Goal: Task Accomplishment & Management: Manage account settings

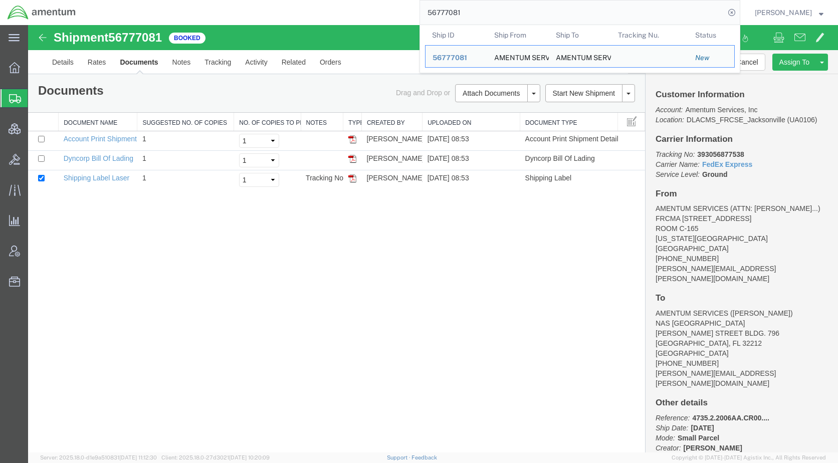
drag, startPoint x: 537, startPoint y: 6, endPoint x: 431, endPoint y: 11, distance: 105.9
click at [431, 11] on div "56777081 Ship ID Ship From Ship To Tracking Nu. Status Ship ID 56777081 Ship Fr…" at bounding box center [411, 12] width 657 height 25
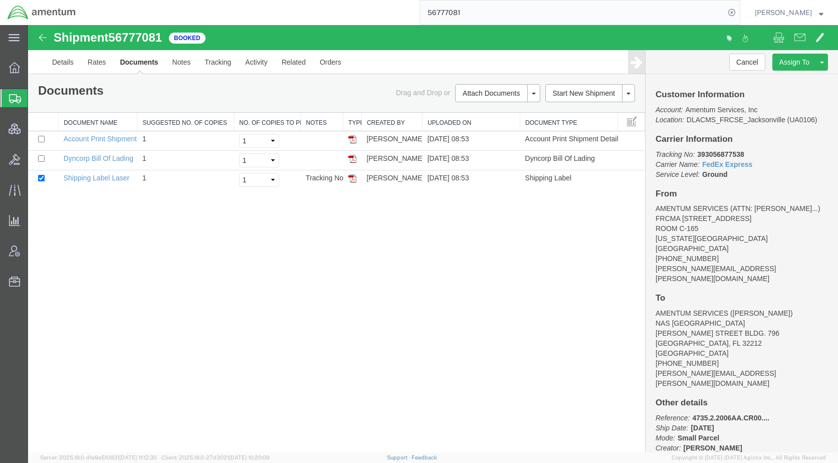
paste input "AFME-25247-223"
click at [739, 11] on icon at bounding box center [732, 13] width 14 height 14
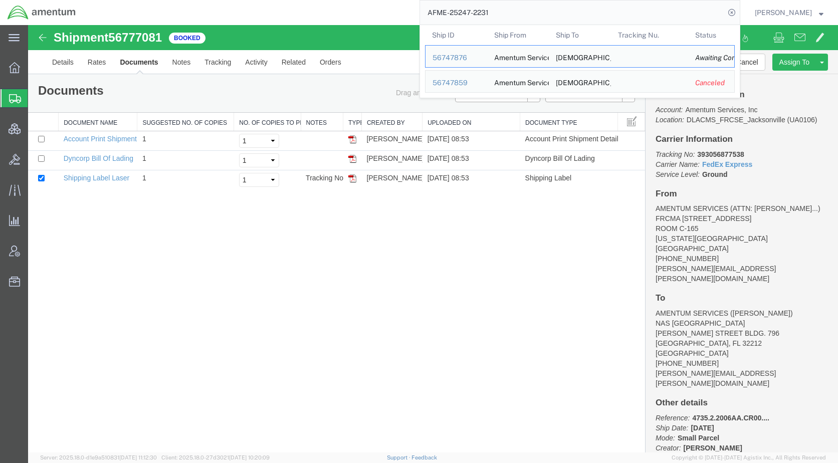
click at [321, 357] on div "Shipment 56777081 3 of 3 Booked Details Rates Documents Notes Tracking Activity…" at bounding box center [433, 238] width 810 height 427
drag, startPoint x: 535, startPoint y: 11, endPoint x: 443, endPoint y: 14, distance: 92.8
click at [422, 13] on div "AFME-25247-2231 Ship ID Ship From Ship To Tracking Nu. Status Ship ID 56747876 …" at bounding box center [411, 12] width 657 height 25
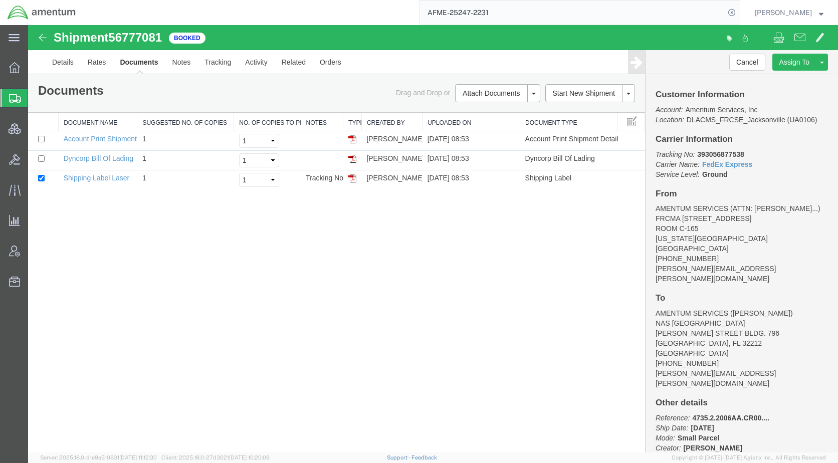
paste input "56769275"
click at [739, 11] on icon at bounding box center [732, 13] width 14 height 14
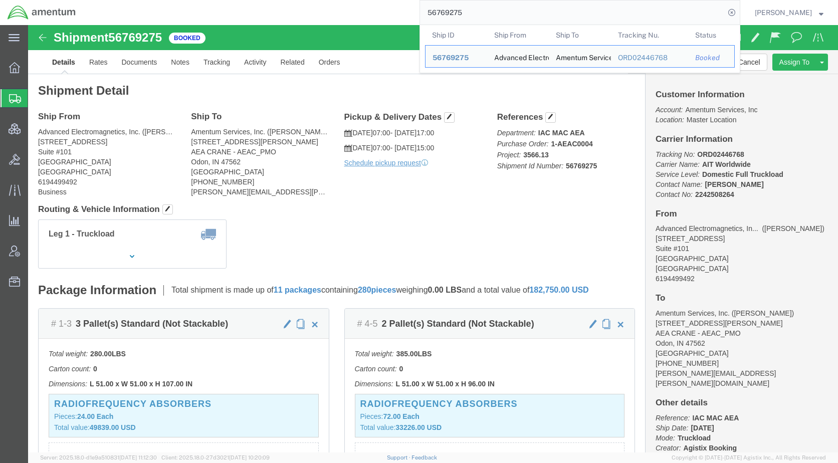
drag, startPoint x: 511, startPoint y: 10, endPoint x: 445, endPoint y: 16, distance: 66.4
click at [445, 16] on input "56769275" at bounding box center [572, 13] width 305 height 24
paste input "78059"
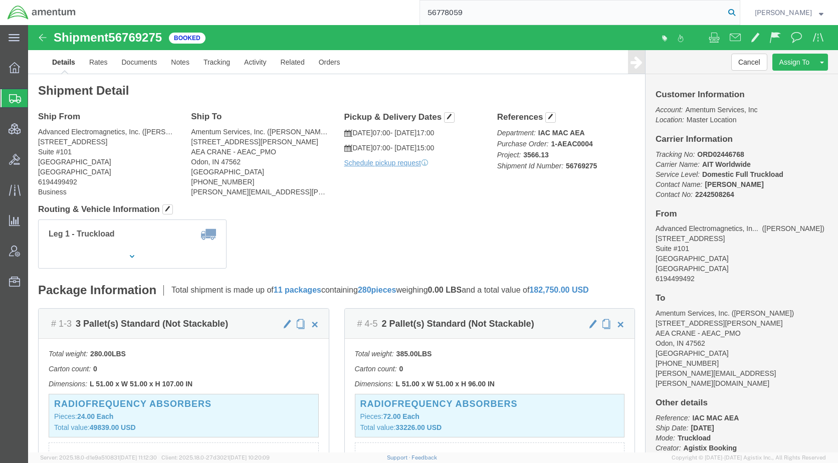
type input "56778059"
drag, startPoint x: 746, startPoint y: 9, endPoint x: 740, endPoint y: 19, distance: 11.7
click at [739, 9] on icon at bounding box center [732, 13] width 14 height 14
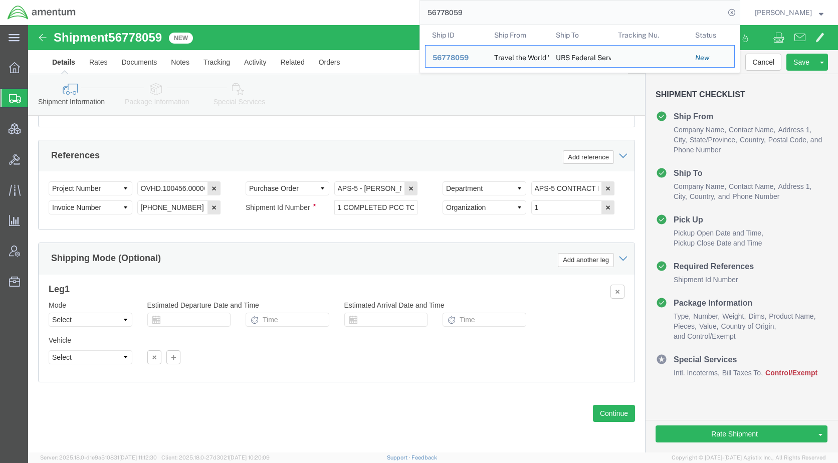
scroll to position [632, 0]
click icon
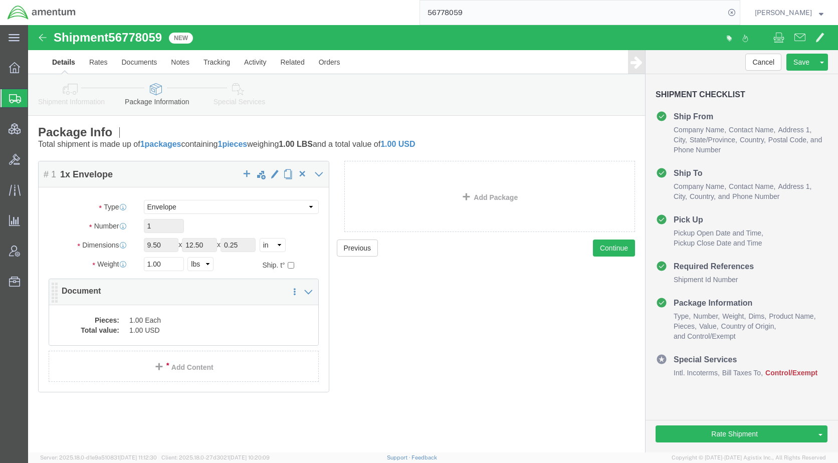
click dd "1.00 Each"
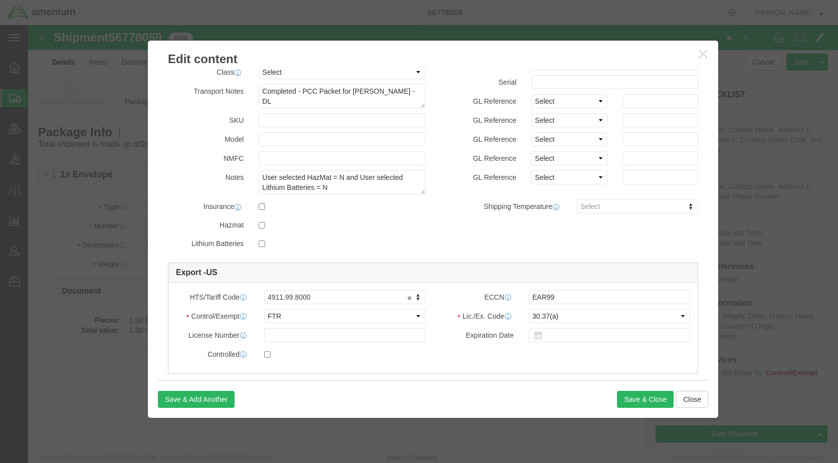
scroll to position [150, 0]
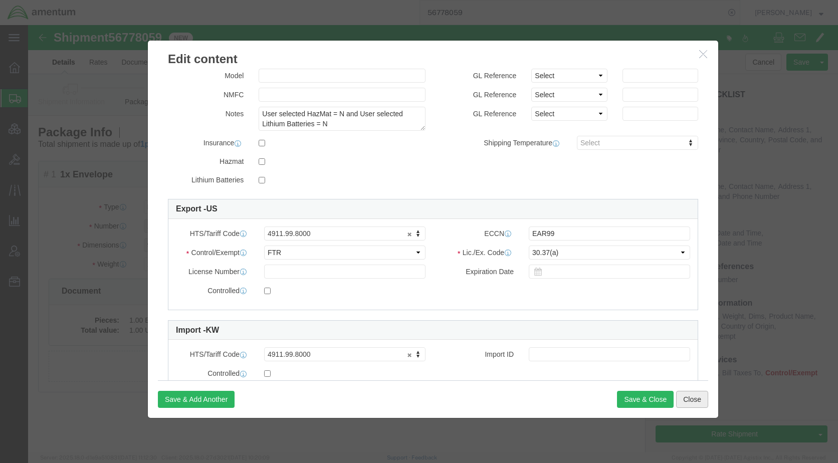
click button "Close"
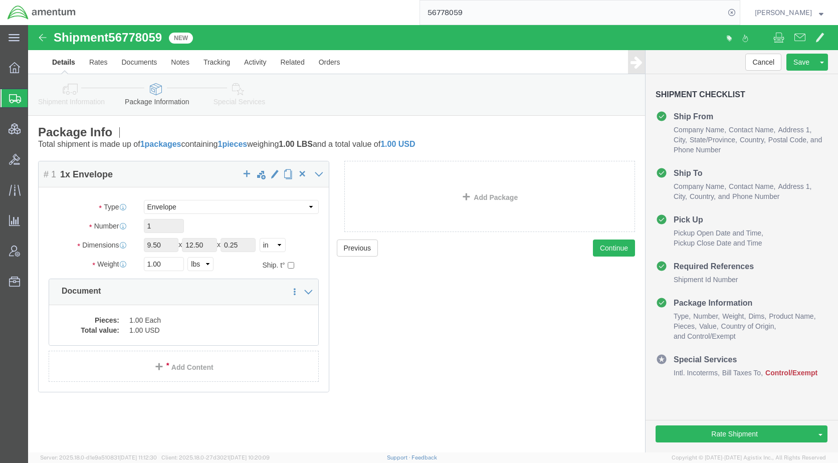
click icon
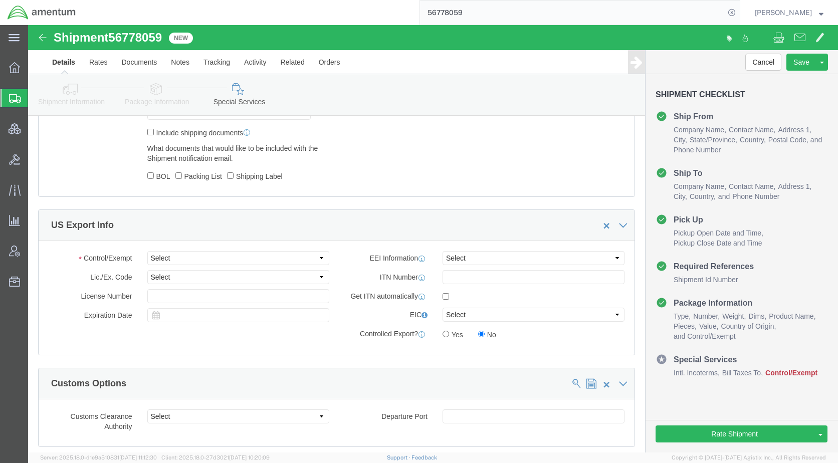
scroll to position [802, 0]
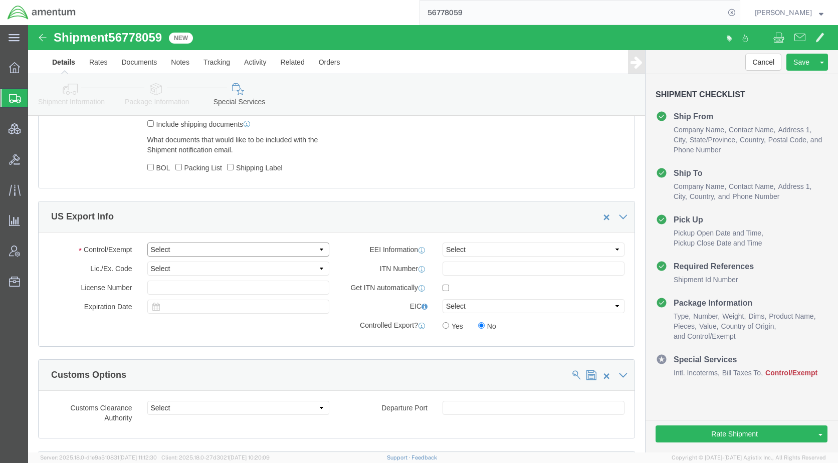
drag, startPoint x: 216, startPoint y: 207, endPoint x: 209, endPoint y: 214, distance: 9.2
click select "Select ATF BIS DEA EPA FDA FTR ITAR OFAC Other (OPA)"
select select "FTR"
click select "Select ATF BIS DEA EPA FDA FTR ITAR OFAC Other (OPA)"
drag, startPoint x: 173, startPoint y: 227, endPoint x: 171, endPoint y: 234, distance: 6.7
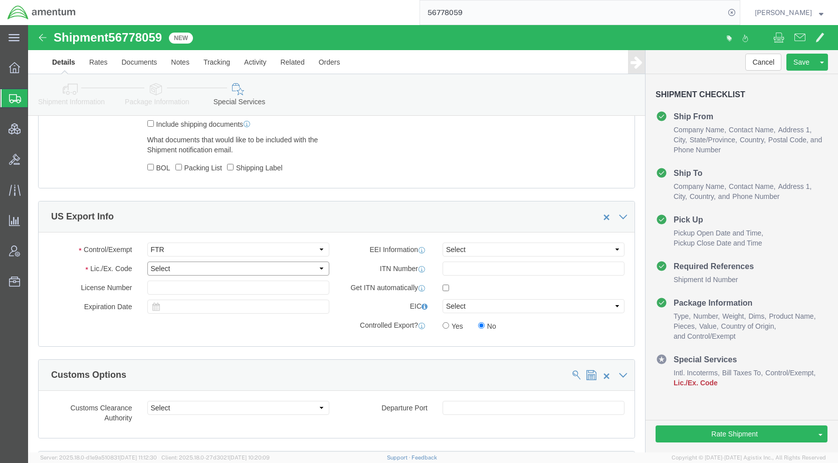
click select "Select 30.2(d)(2) 30.36 30.37(a) 30.37(f) 30.37(g) 30.37(h) 30.37(i) 30.37(j) 3…"
select select "30.37(a)"
click select "Select 30.2(d)(2) 30.36 30.37(a) 30.37(f) 30.37(g) 30.37(h) 30.37(i) 30.37(j) 3…"
click select "Select AES-Direct EEI Carrier File EEI EEI Exempt"
select select "EXEM"
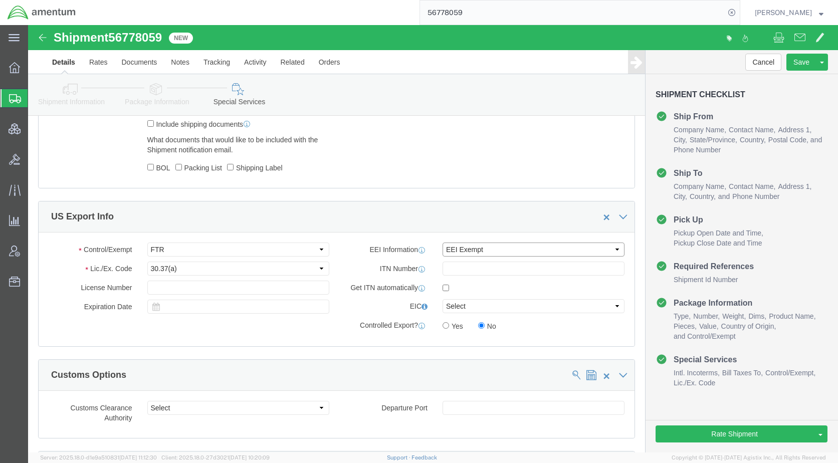
click select "Select AES-Direct EEI Carrier File EEI EEI Exempt"
click button "Rate Shipment"
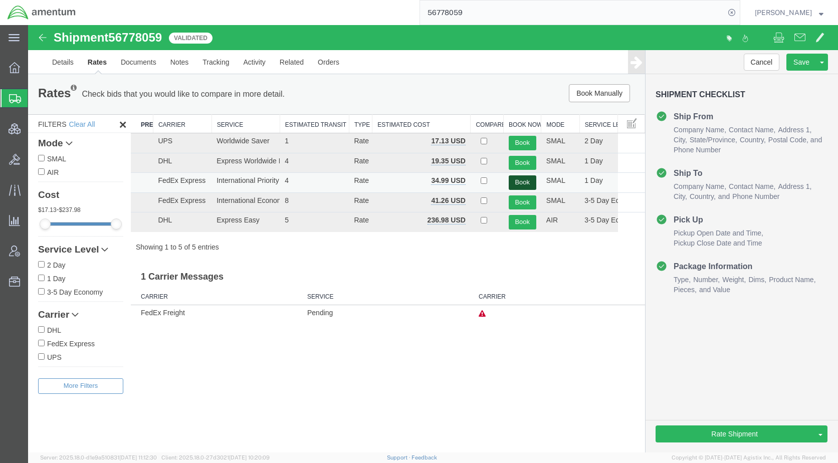
click at [519, 184] on button "Book" at bounding box center [523, 182] width 28 height 15
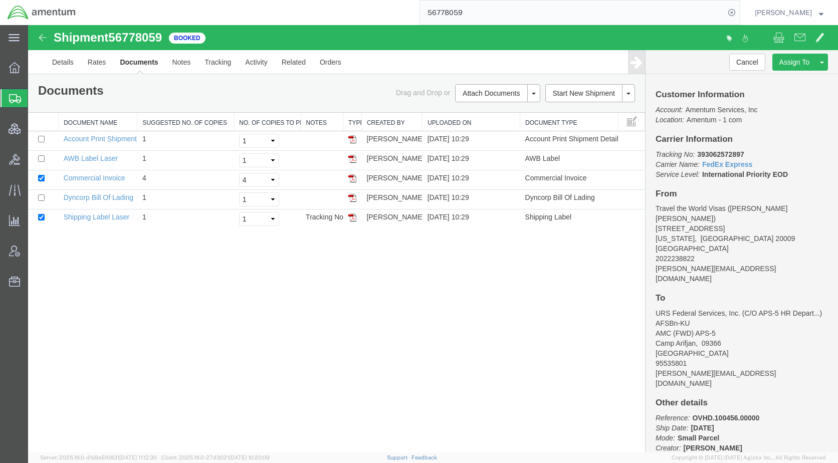
drag, startPoint x: 352, startPoint y: 334, endPoint x: 345, endPoint y: 320, distance: 15.5
click at [352, 334] on div "Shipment 56778059 5 of 5 Booked Details Rates Documents Notes Tracking Activity…" at bounding box center [433, 238] width 810 height 427
click at [44, 156] on input "checkbox" at bounding box center [41, 158] width 7 height 7
checkbox input "true"
click at [477, 120] on link "Email Documents" at bounding box center [496, 125] width 87 height 15
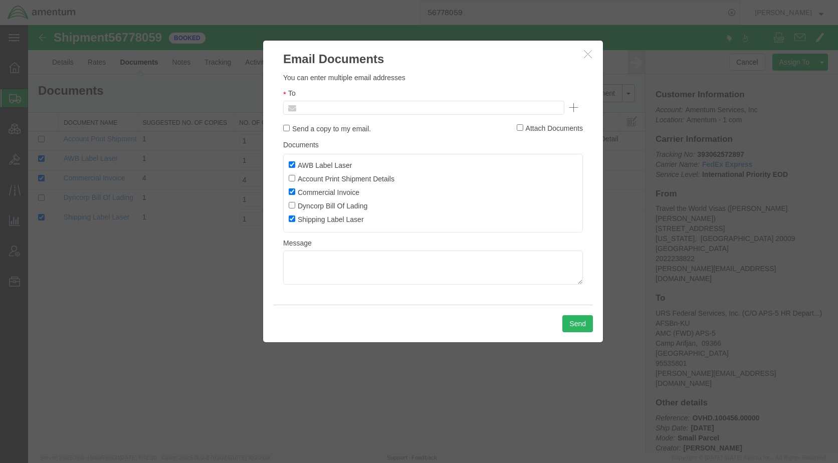
click at [375, 102] on input "text" at bounding box center [355, 107] width 117 height 13
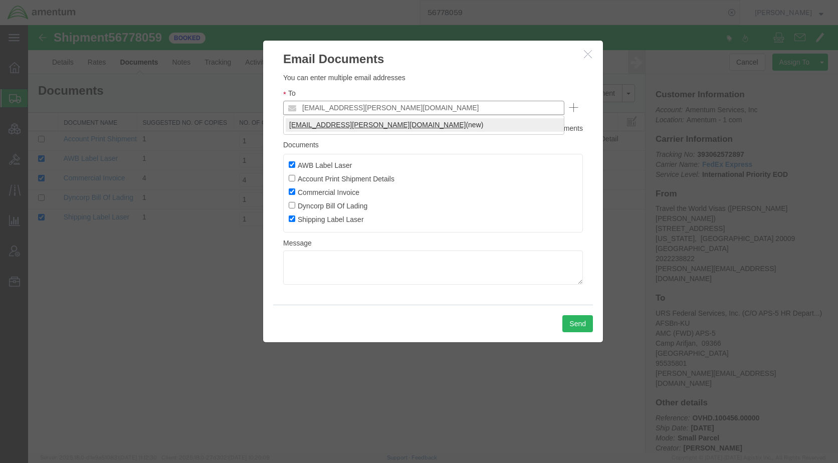
type input "[EMAIL_ADDRESS][PERSON_NAME][DOMAIN_NAME]"
click at [565, 320] on button "Send" at bounding box center [577, 323] width 31 height 17
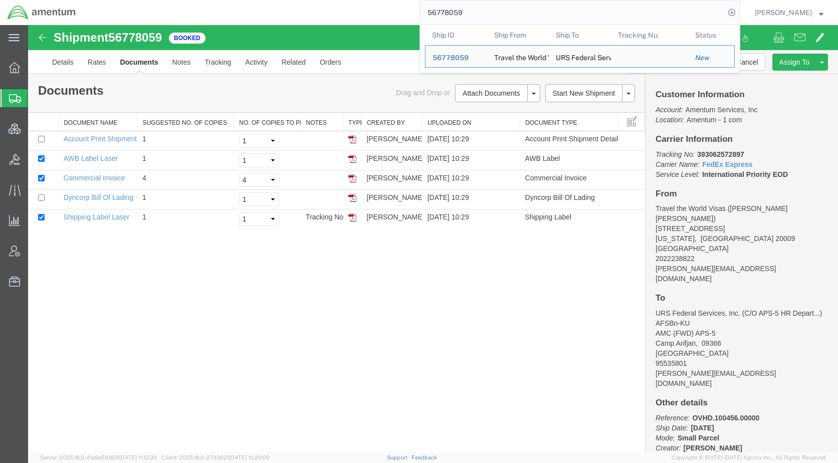
drag, startPoint x: 497, startPoint y: 16, endPoint x: 459, endPoint y: 18, distance: 38.2
click at [459, 18] on input "56778059" at bounding box center [572, 13] width 305 height 24
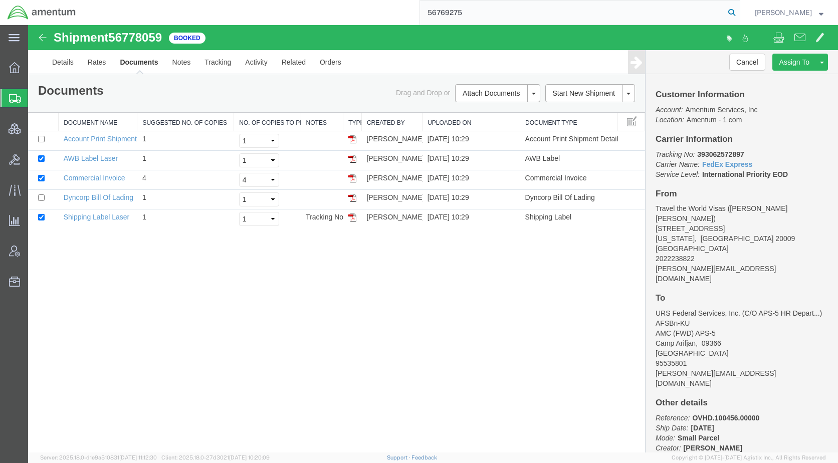
click at [739, 17] on icon at bounding box center [732, 13] width 14 height 14
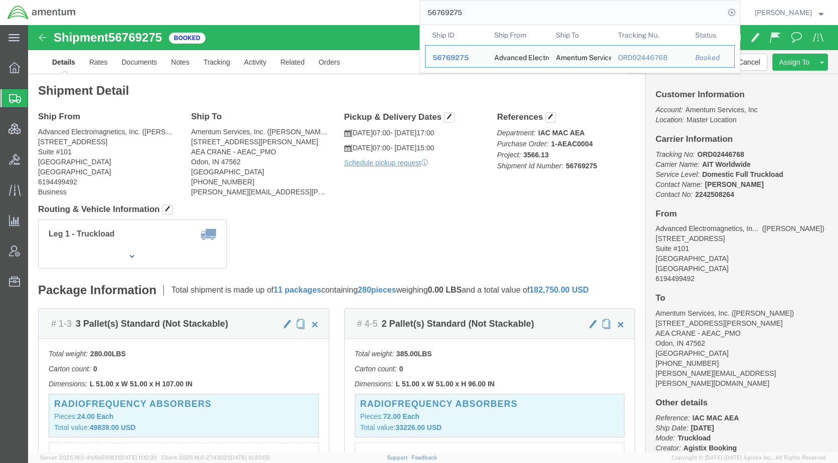
drag, startPoint x: 445, startPoint y: 17, endPoint x: 411, endPoint y: 16, distance: 33.1
click at [411, 16] on div "56769275 Ship ID Ship From Ship To Tracking Nu. Status Ship ID 56769275 Ship Fr…" at bounding box center [411, 12] width 657 height 25
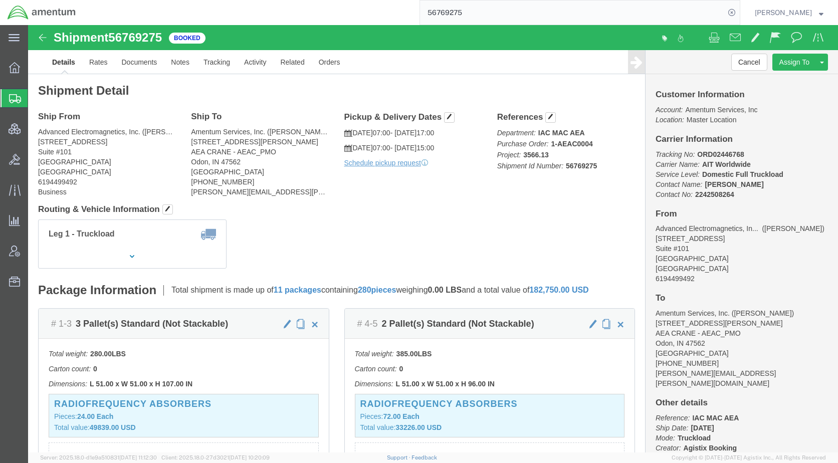
paste input "78486"
type input "56778486"
click at [739, 9] on icon at bounding box center [732, 13] width 14 height 14
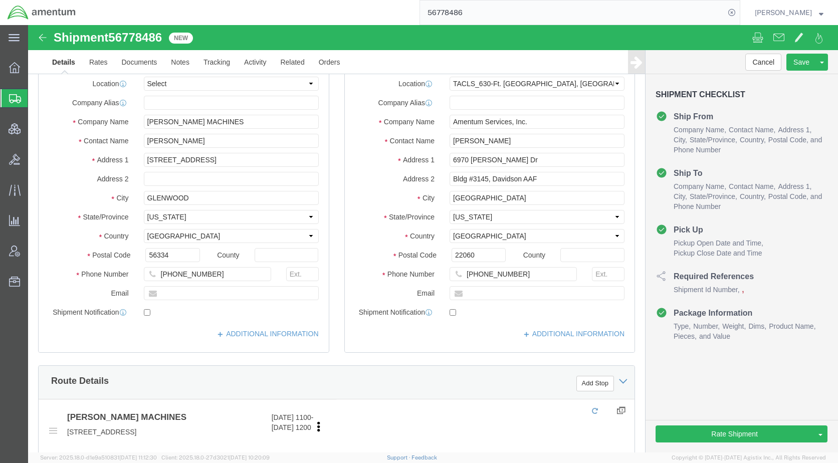
select select "42715"
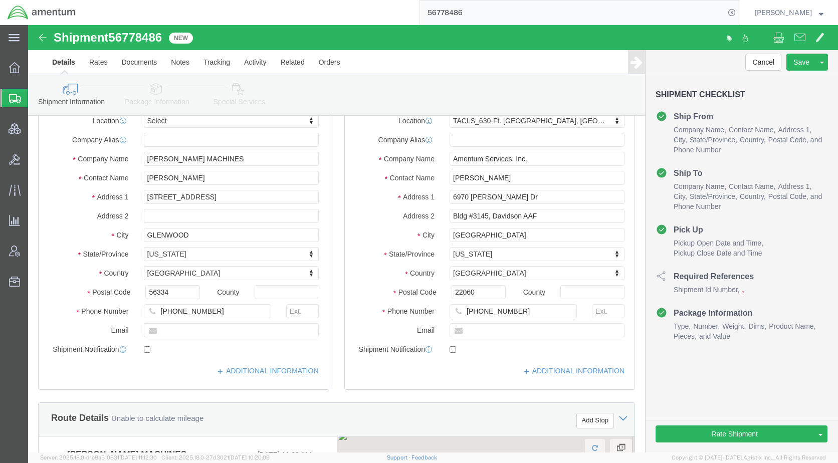
scroll to position [451, 0]
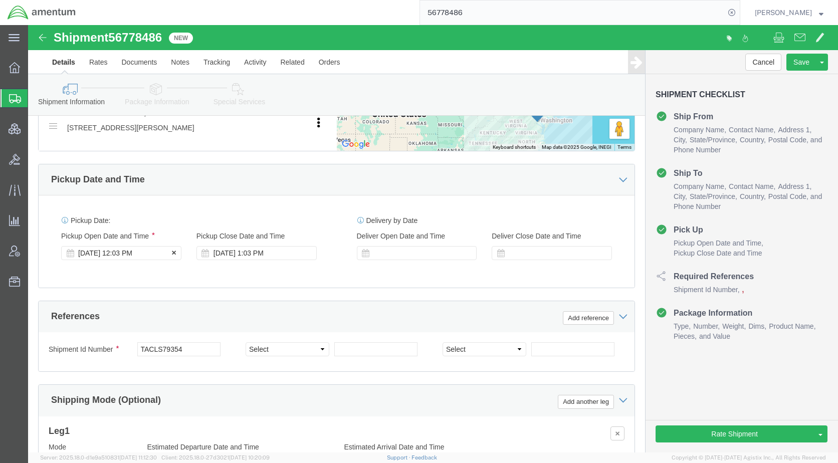
click div "[DATE] 12:03 PM"
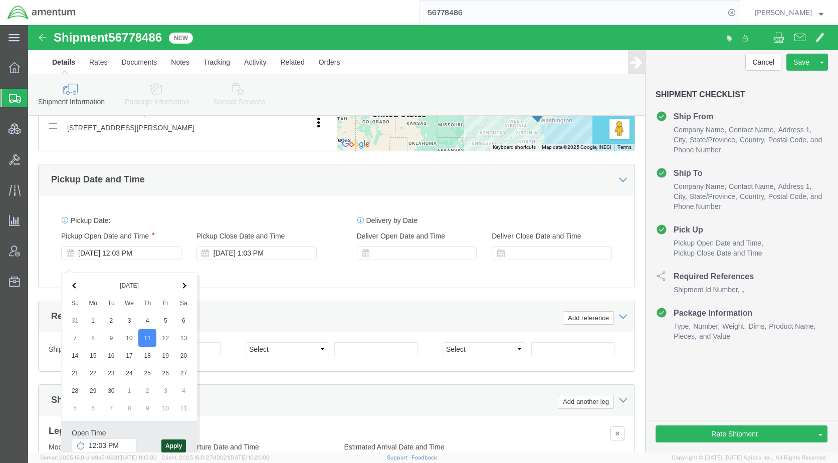
click button "Apply"
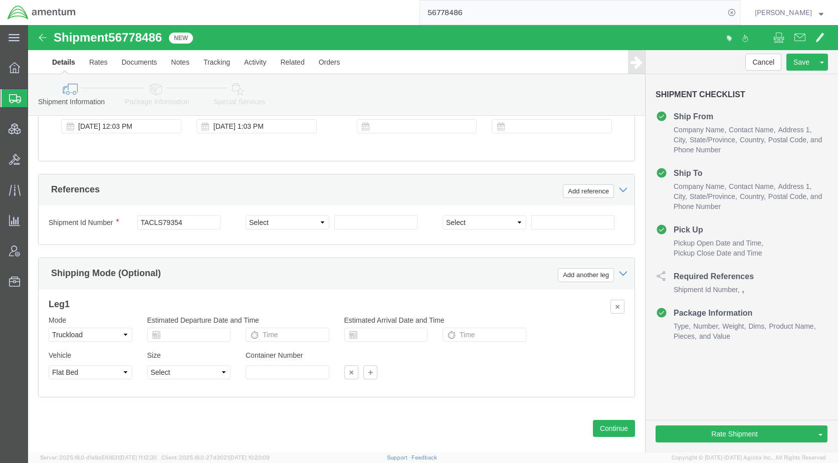
scroll to position [603, 0]
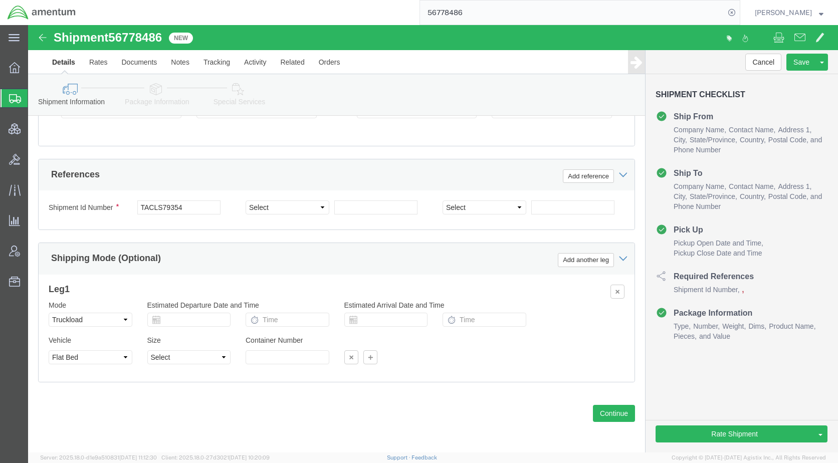
click icon
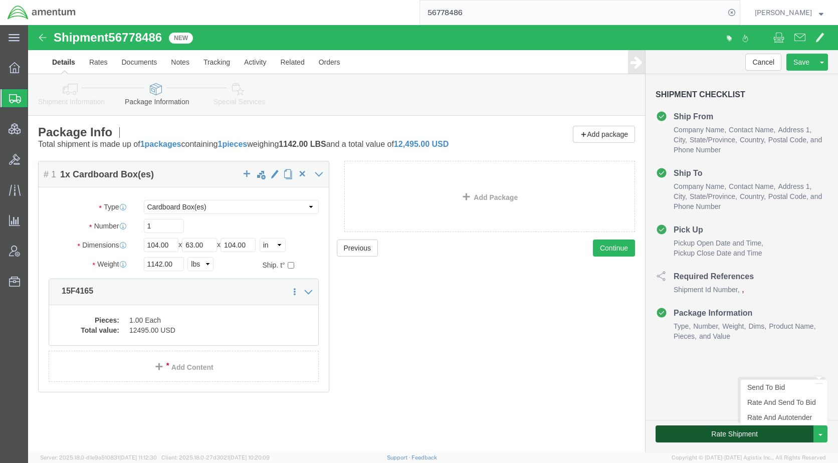
click button "Rate Shipment"
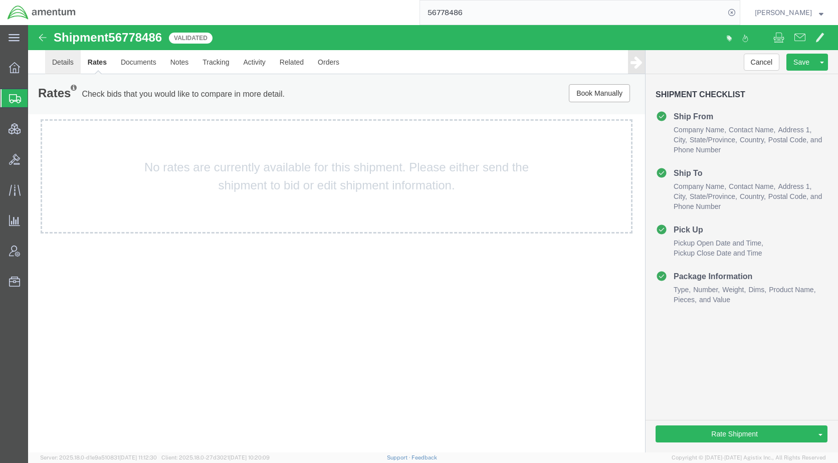
click at [67, 65] on link "Details" at bounding box center [63, 62] width 36 height 24
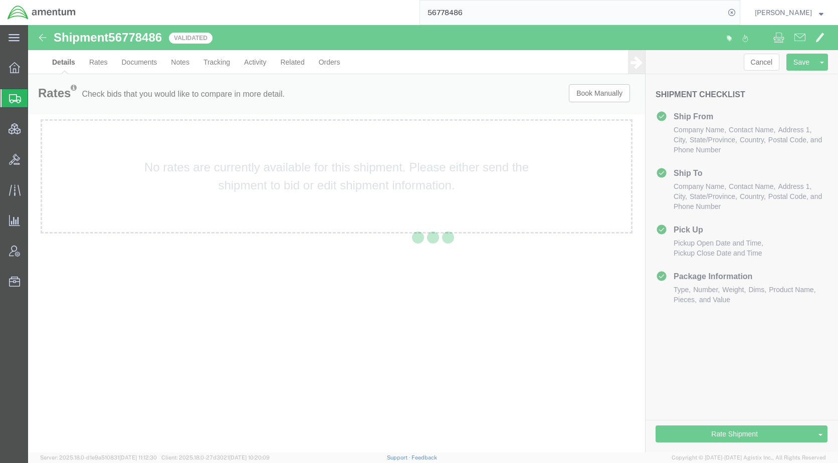
select select "42715"
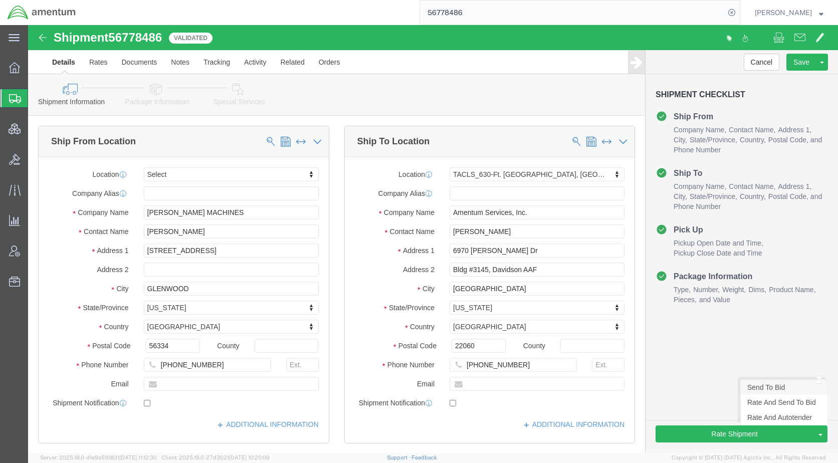
click link "Send To Bid"
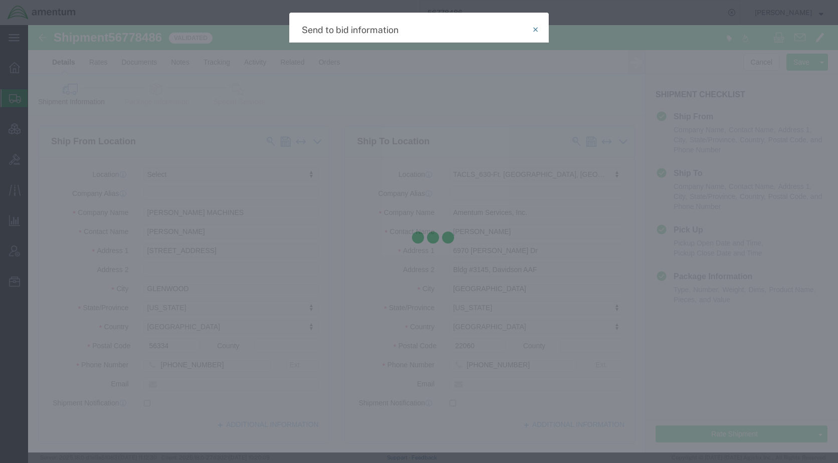
select select "TL"
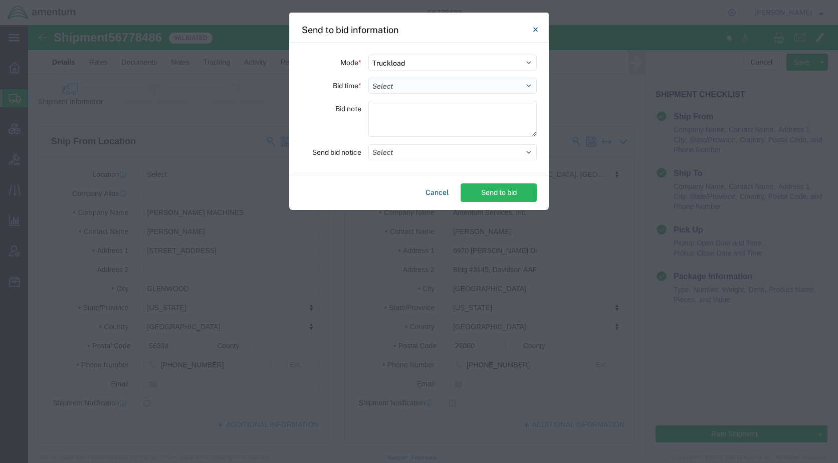
click at [397, 84] on select "Select 30 Min (Rush) 1 Hour (Rush) 2 Hours (Rush) 4 Hours (Rush) 8 Hours (Rush)…" at bounding box center [452, 86] width 168 height 16
select select "24"
click at [368, 78] on select "Select 30 Min (Rush) 1 Hour (Rush) 2 Hours (Rush) 4 Hours (Rush) 8 Hours (Rush)…" at bounding box center [452, 86] width 168 height 16
click at [414, 154] on button "Select" at bounding box center [452, 152] width 168 height 16
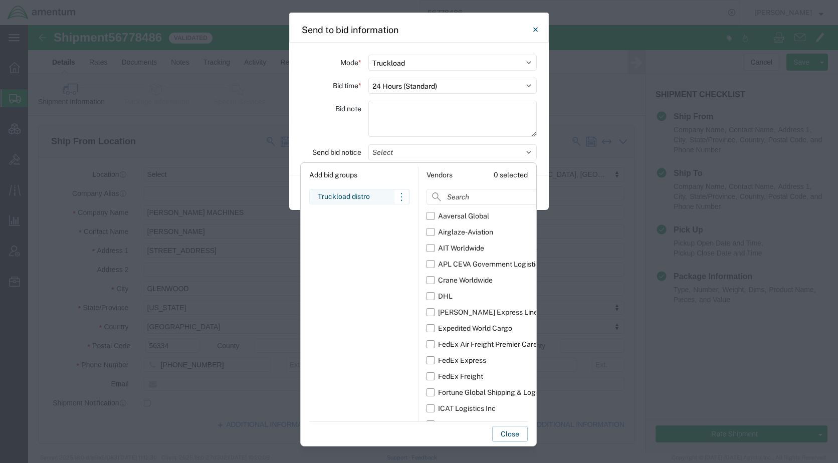
click at [364, 196] on div "Truckload distro" at bounding box center [360, 196] width 84 height 11
click at [424, 432] on button "Save as new bid group" at bounding box center [444, 434] width 80 height 16
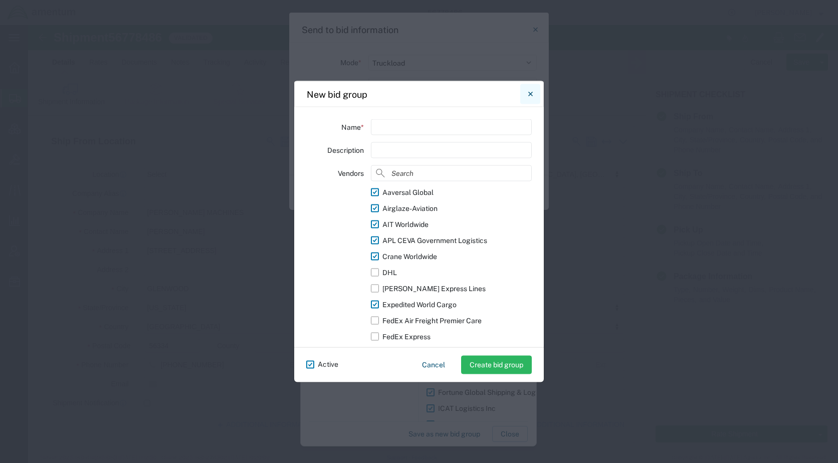
click at [530, 98] on icon "Close" at bounding box center [530, 94] width 5 height 12
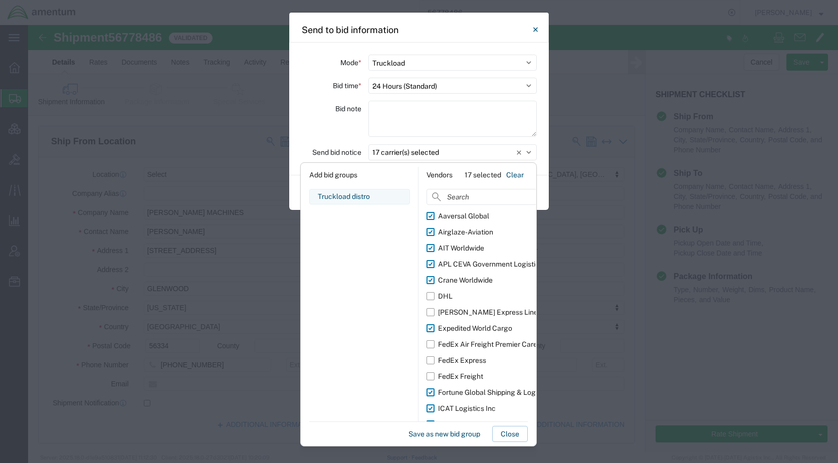
click at [345, 119] on div "Bid note" at bounding box center [331, 120] width 60 height 39
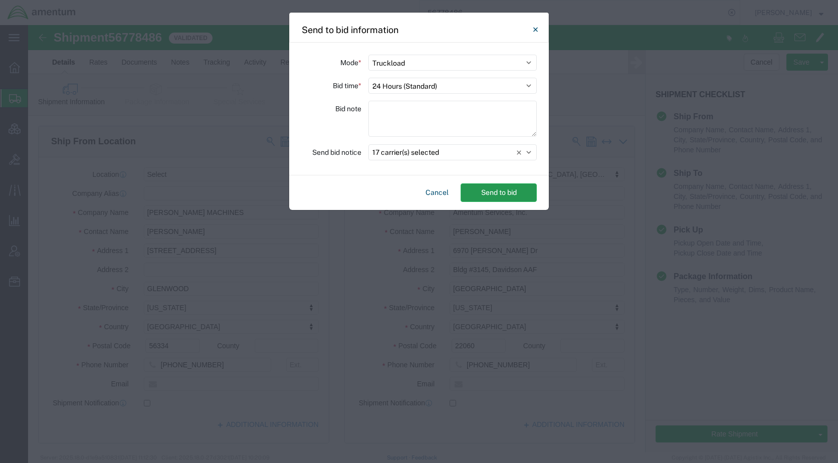
click at [483, 194] on button "Send to bid" at bounding box center [499, 192] width 76 height 19
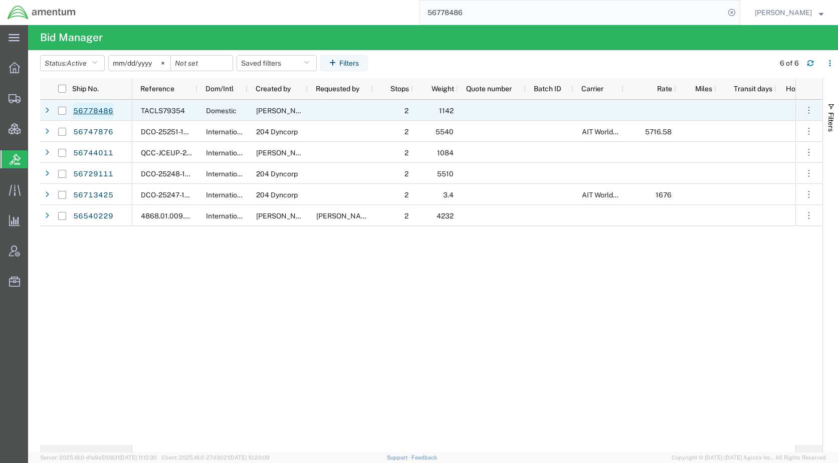
click at [106, 109] on link "56778486" at bounding box center [93, 111] width 41 height 16
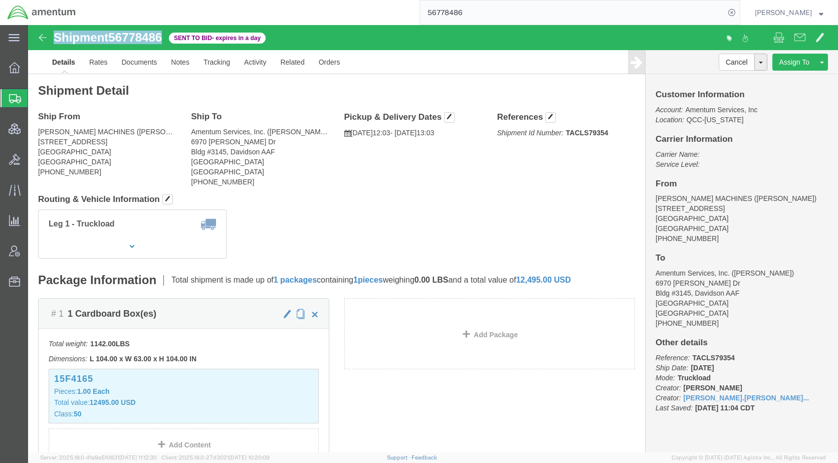
drag, startPoint x: 137, startPoint y: 15, endPoint x: 27, endPoint y: 15, distance: 109.8
click h1 "Shipment 56778486"
drag, startPoint x: 28, startPoint y: 15, endPoint x: 33, endPoint y: 15, distance: 5.0
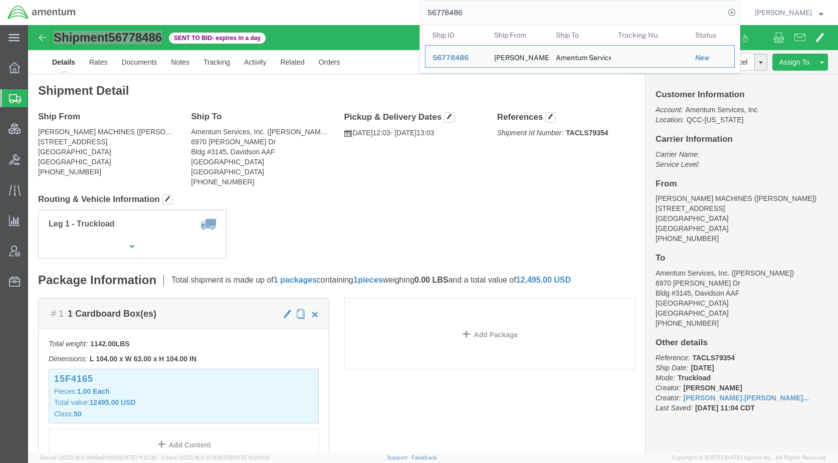
drag, startPoint x: 446, startPoint y: 17, endPoint x: 421, endPoint y: 19, distance: 24.6
click at [421, 19] on div "56778486 Ship ID Ship From Ship To Tracking Nu. Status Ship ID 56778486 Ship Fr…" at bounding box center [411, 12] width 657 height 25
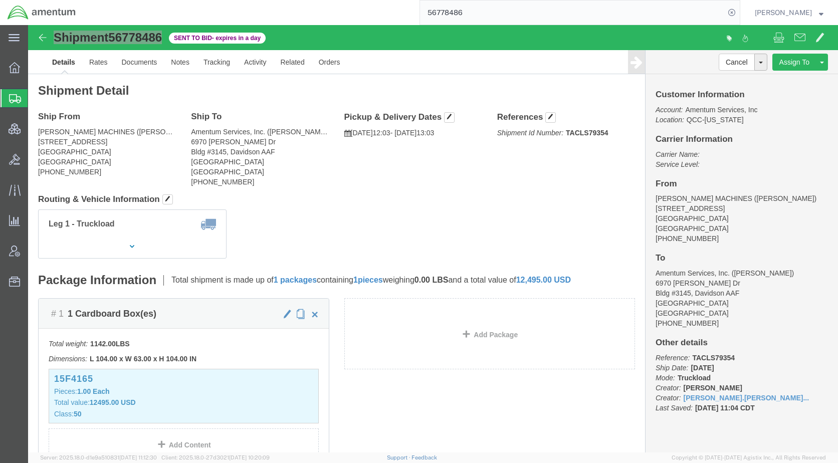
paste input "858"
type input "56778858"
click at [739, 11] on icon at bounding box center [732, 13] width 14 height 14
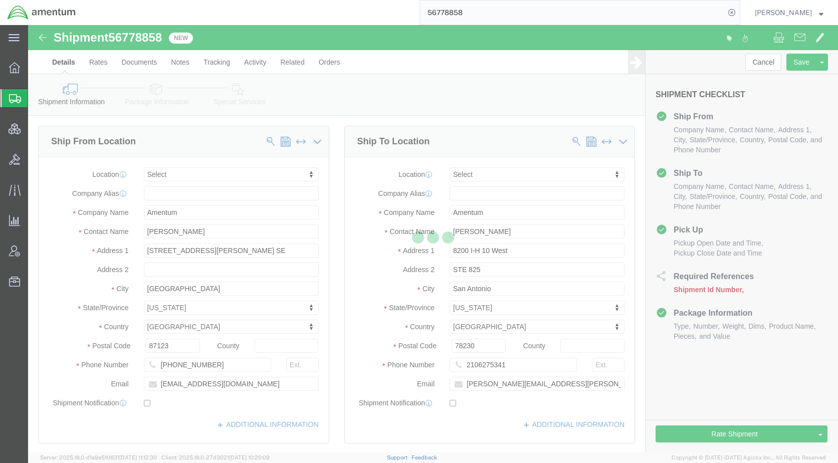
select select
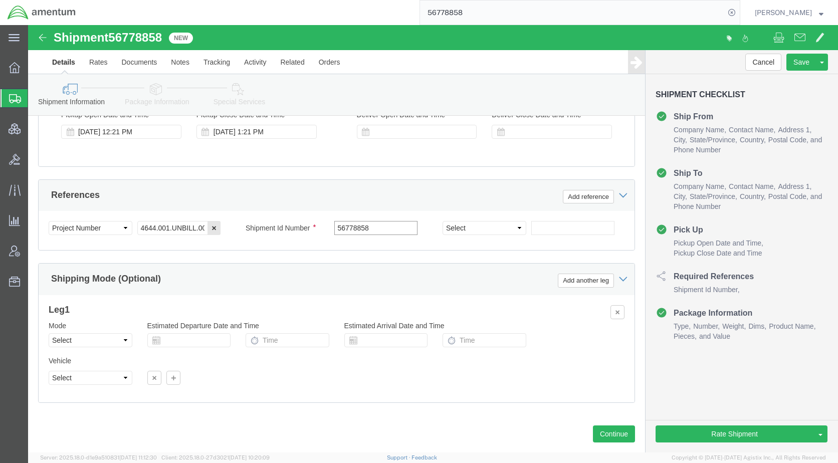
scroll to position [603, 0]
type input "56778858"
click link "Package Information"
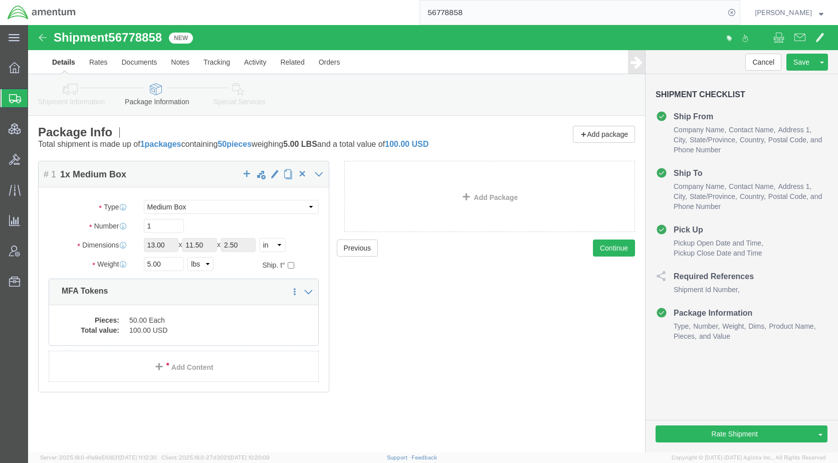
click link "Shipment Information"
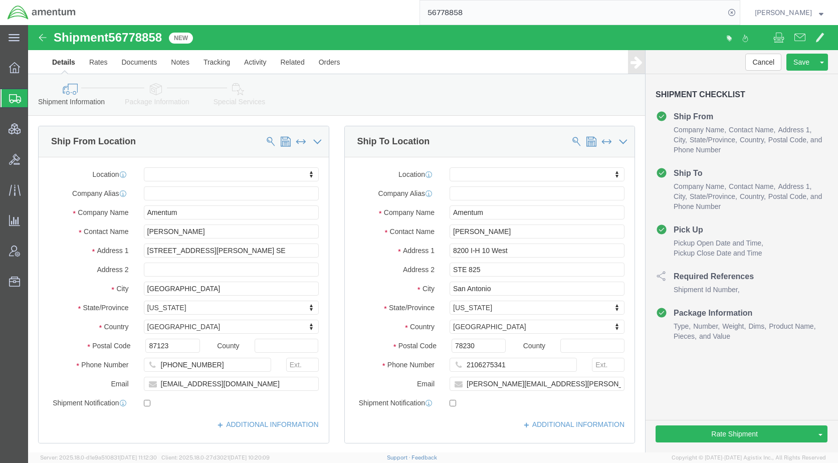
click link "Special Services"
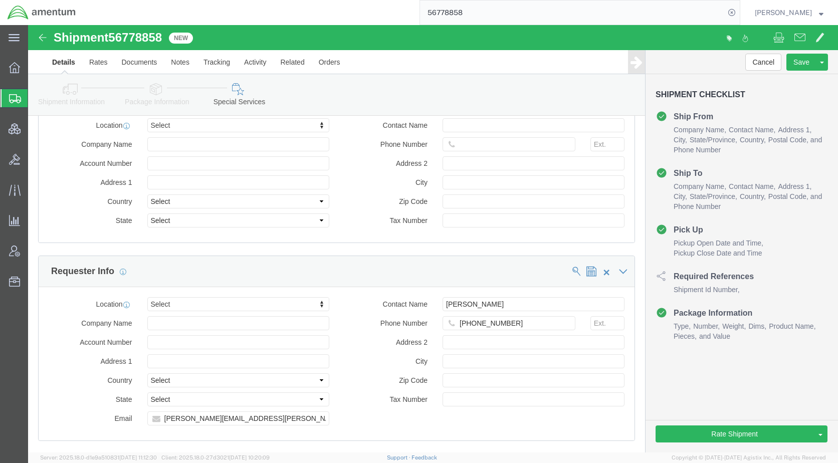
click link "Shipment Information"
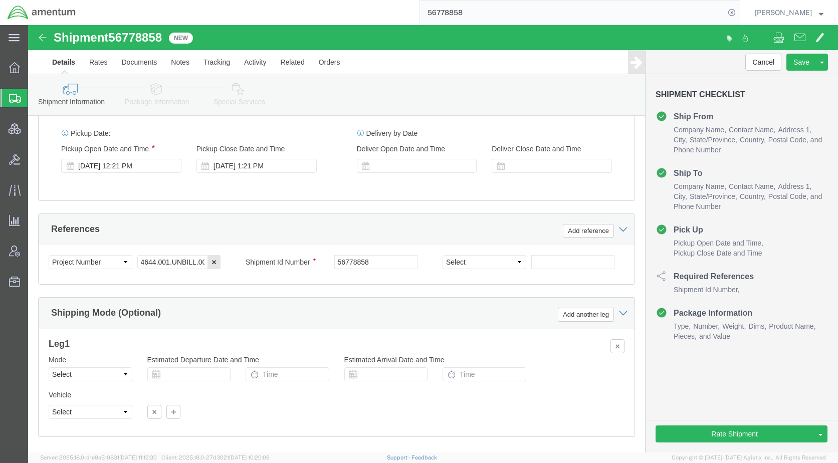
scroll to position [553, 0]
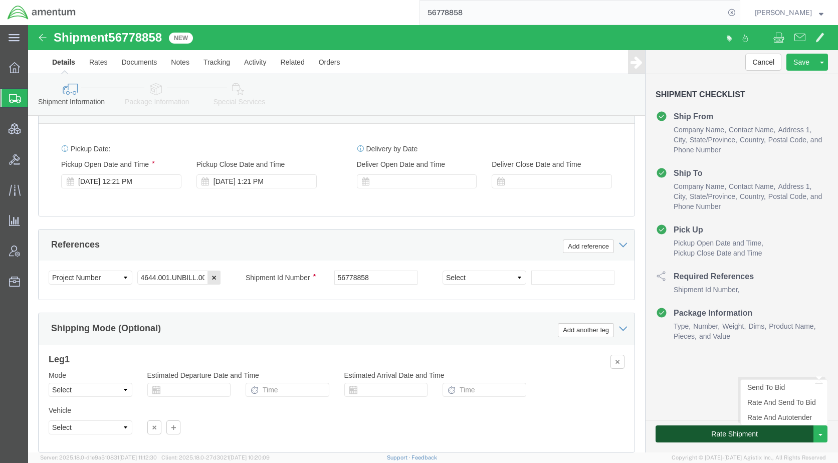
click button "Rate Shipment"
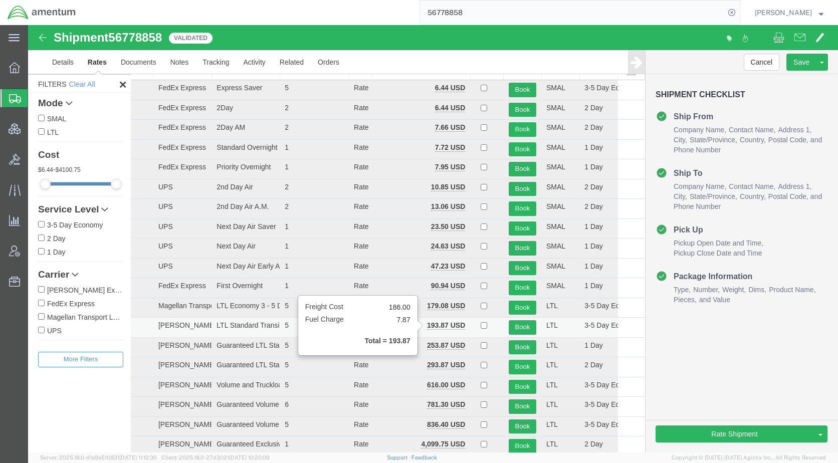
scroll to position [35, 0]
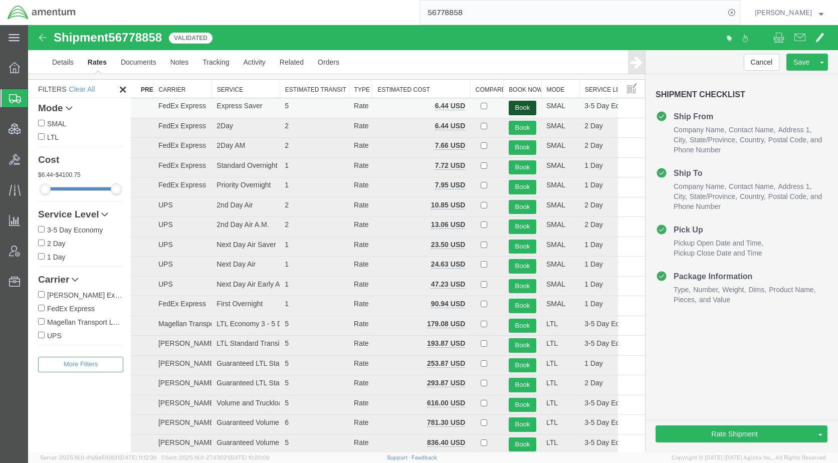
click at [511, 106] on button "Book" at bounding box center [523, 108] width 28 height 15
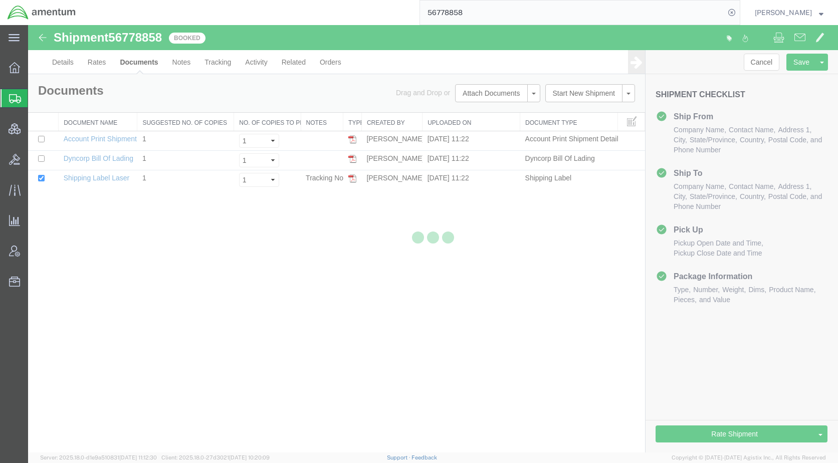
scroll to position [0, 0]
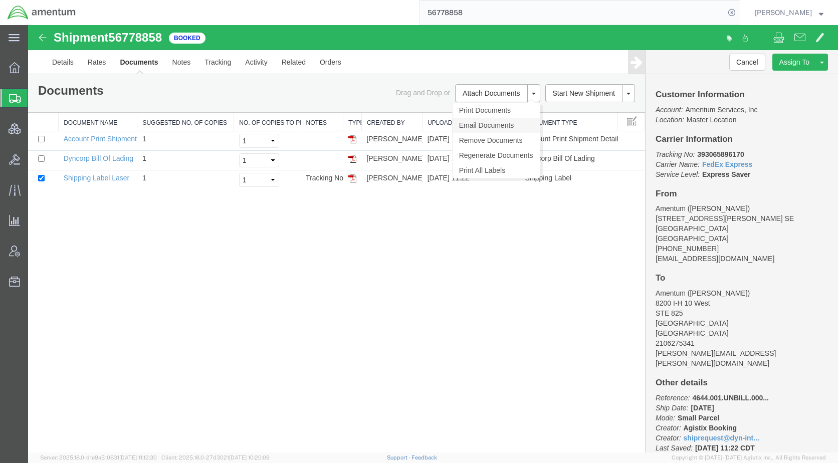
click at [477, 124] on link "Email Documents" at bounding box center [496, 125] width 87 height 15
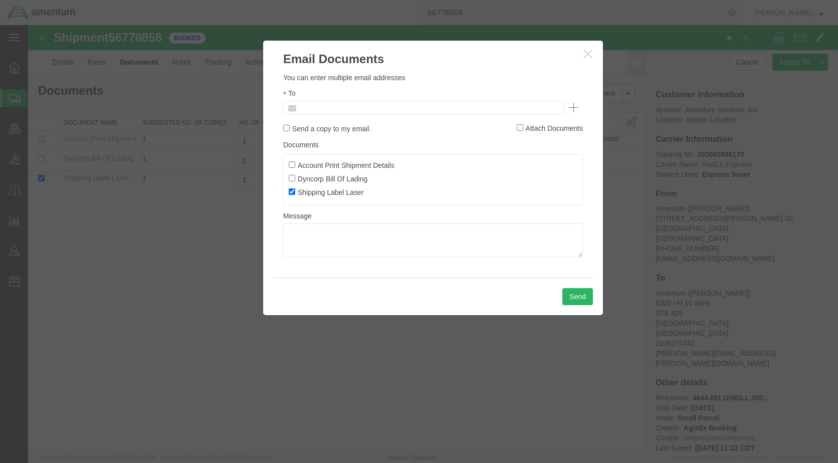
click at [388, 109] on input "text" at bounding box center [355, 107] width 117 height 13
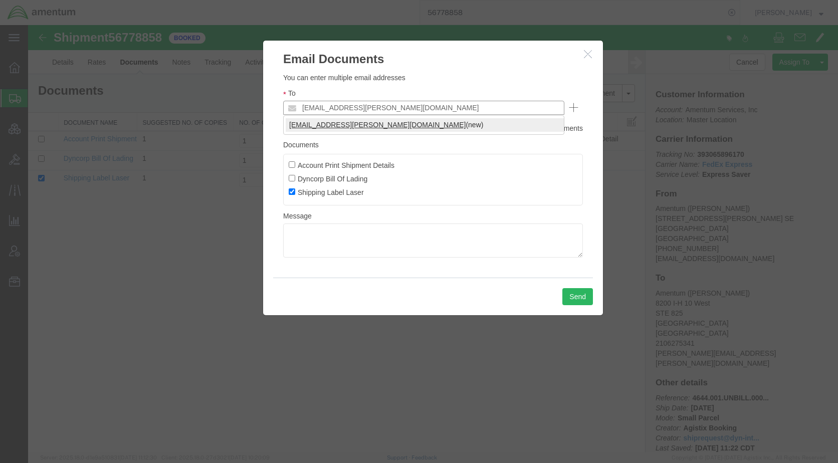
type input "[EMAIL_ADDRESS][PERSON_NAME][DOMAIN_NAME]"
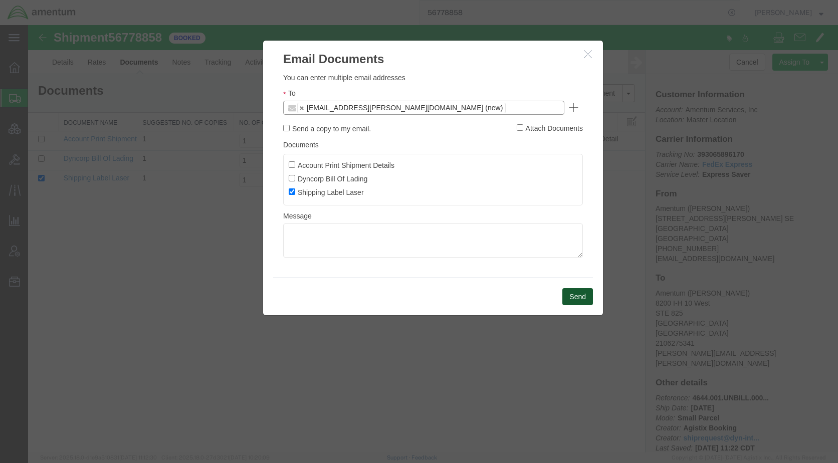
click at [572, 293] on button "Send" at bounding box center [577, 296] width 31 height 17
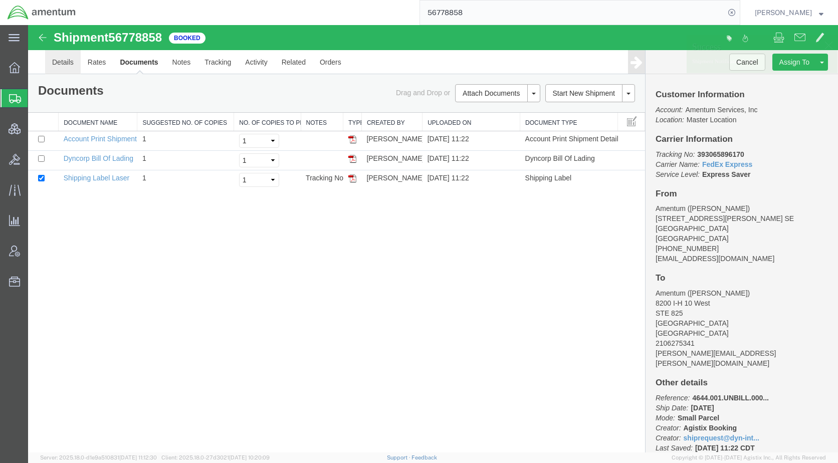
click at [61, 53] on link "Details" at bounding box center [63, 62] width 36 height 24
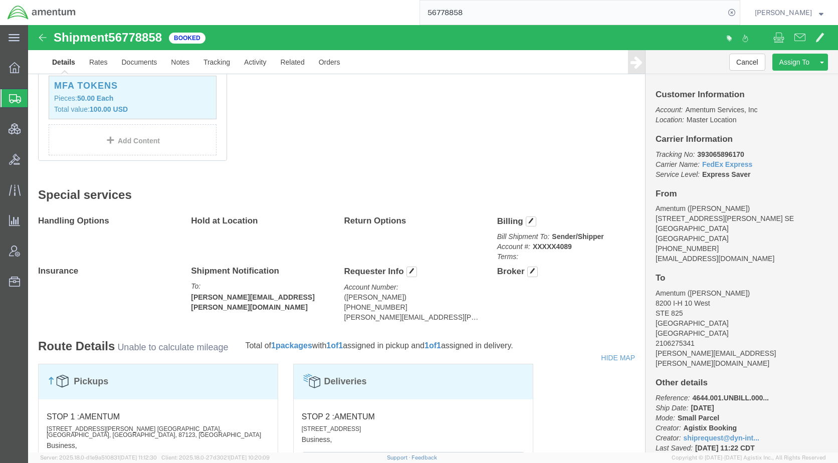
scroll to position [351, 0]
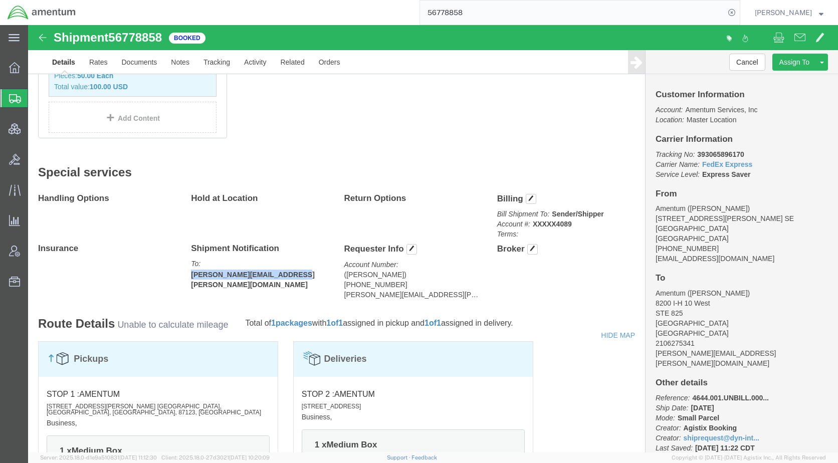
drag, startPoint x: 292, startPoint y: 239, endPoint x: 175, endPoint y: 240, distance: 116.8
click p "To: [PERSON_NAME][EMAIL_ADDRESS][PERSON_NAME][DOMAIN_NAME]"
copy b "[PERSON_NAME][EMAIL_ADDRESS][PERSON_NAME][DOMAIN_NAME]"
